Goal: Task Accomplishment & Management: Manage account settings

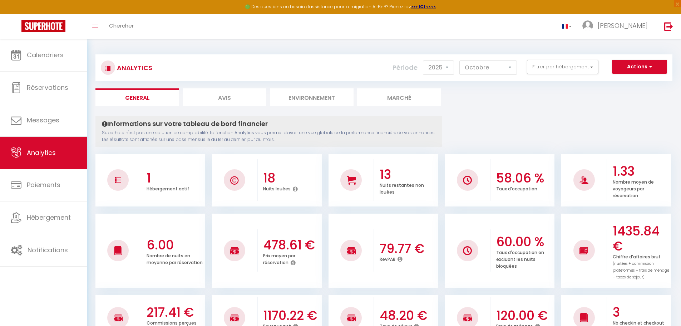
select select "2025"
select select "10"
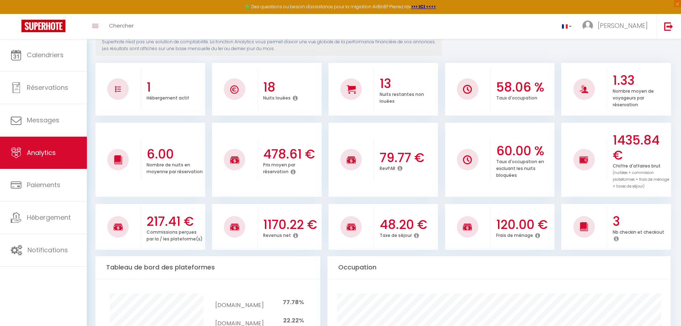
scroll to position [72, 0]
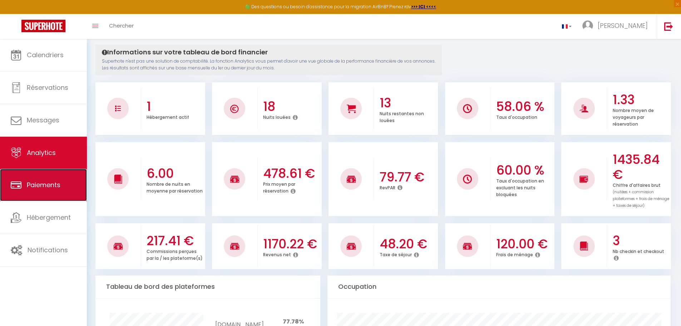
click at [49, 186] on span "Paiements" at bounding box center [44, 184] width 34 height 9
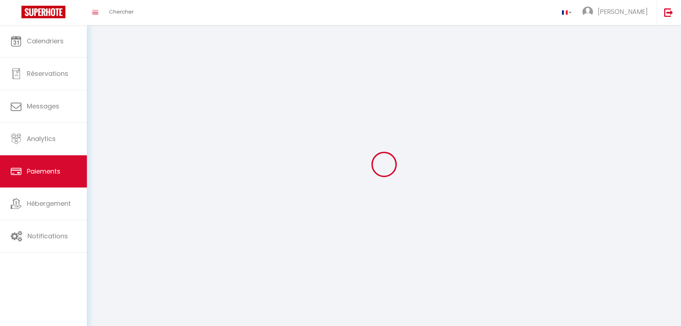
select select "2"
select select "0"
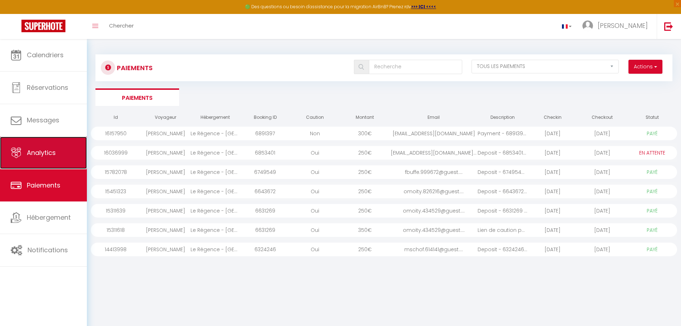
click at [39, 149] on span "Analytics" at bounding box center [41, 152] width 29 height 9
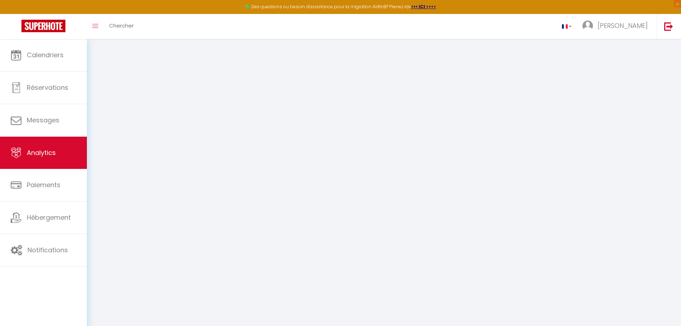
select select "2025"
select select "10"
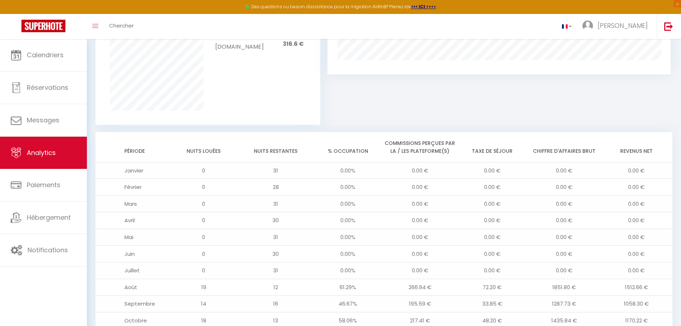
scroll to position [566, 0]
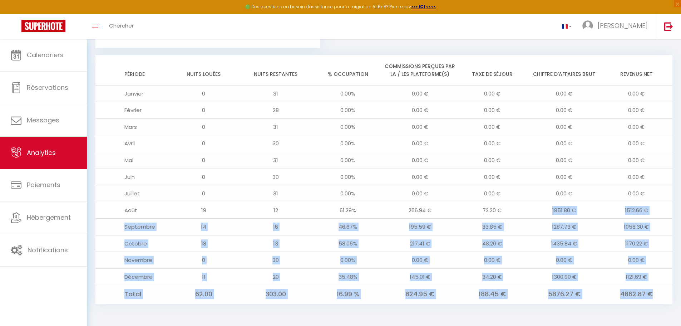
drag, startPoint x: 501, startPoint y: 211, endPoint x: 686, endPoint y: 343, distance: 227.4
click at [629, 300] on td "4862.87 €" at bounding box center [636, 294] width 72 height 18
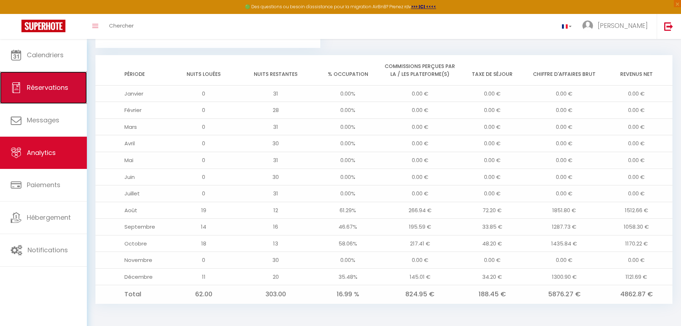
click at [31, 89] on span "Réservations" at bounding box center [47, 87] width 41 height 9
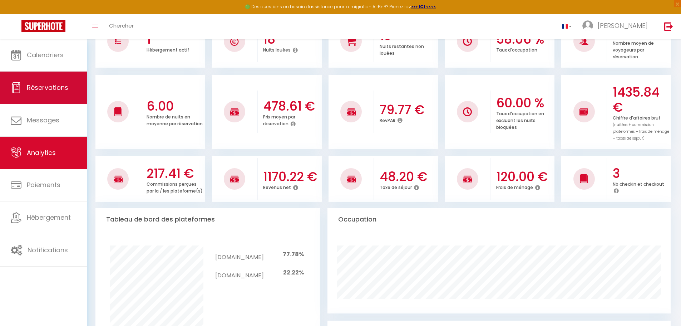
select select "not_cancelled"
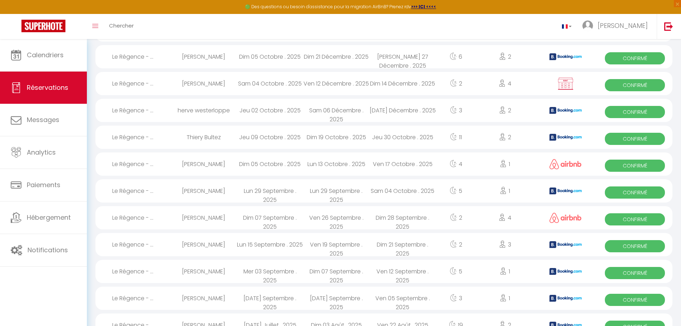
scroll to position [115, 0]
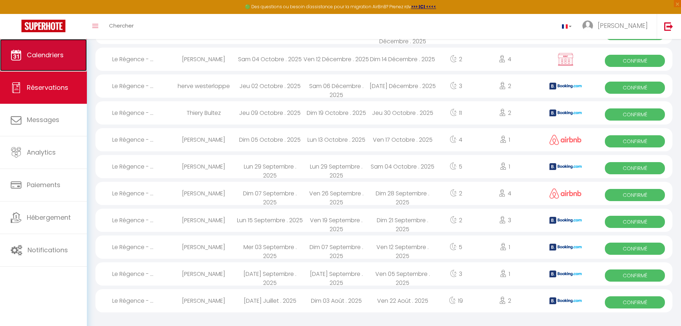
click at [45, 53] on span "Calendriers" at bounding box center [45, 54] width 37 height 9
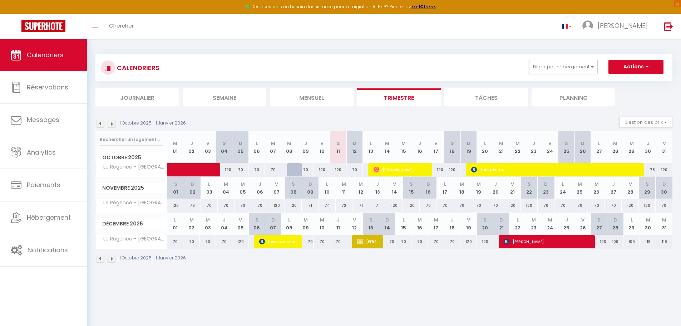
click at [315, 98] on li "Mensuel" at bounding box center [312, 97] width 84 height 18
